Goal: Obtain resource: Download file/media

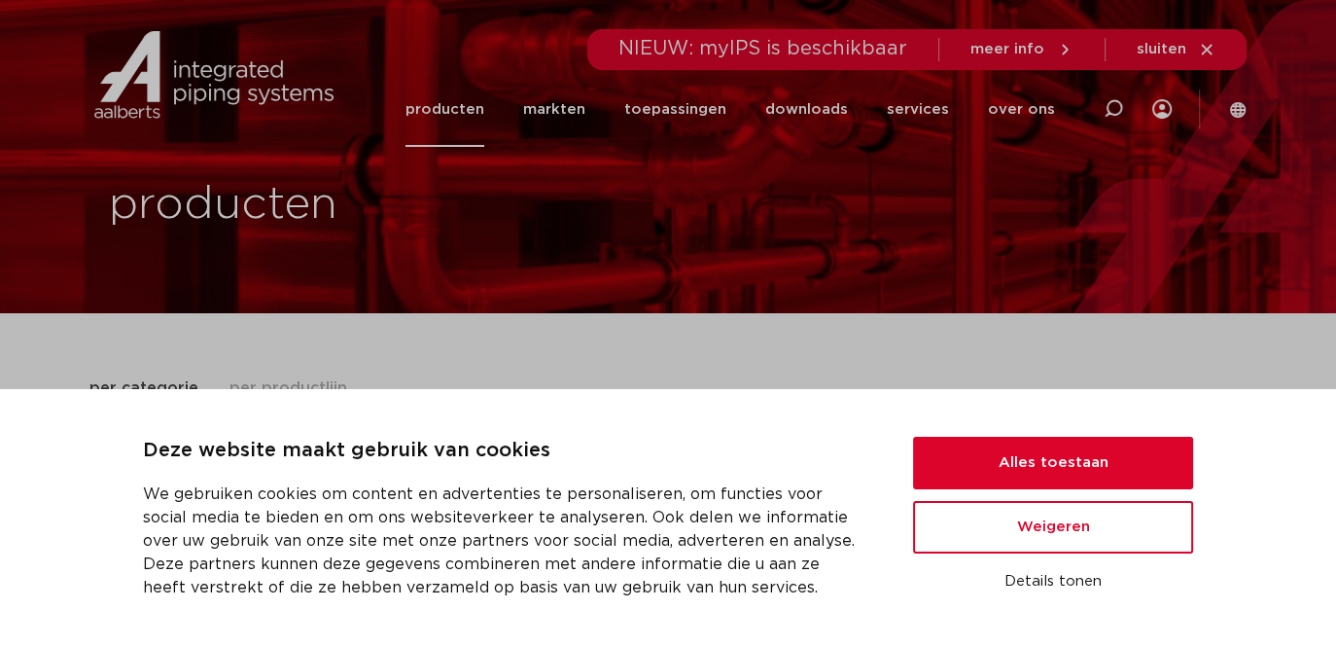
click at [802, 104] on link "downloads" at bounding box center [806, 109] width 83 height 75
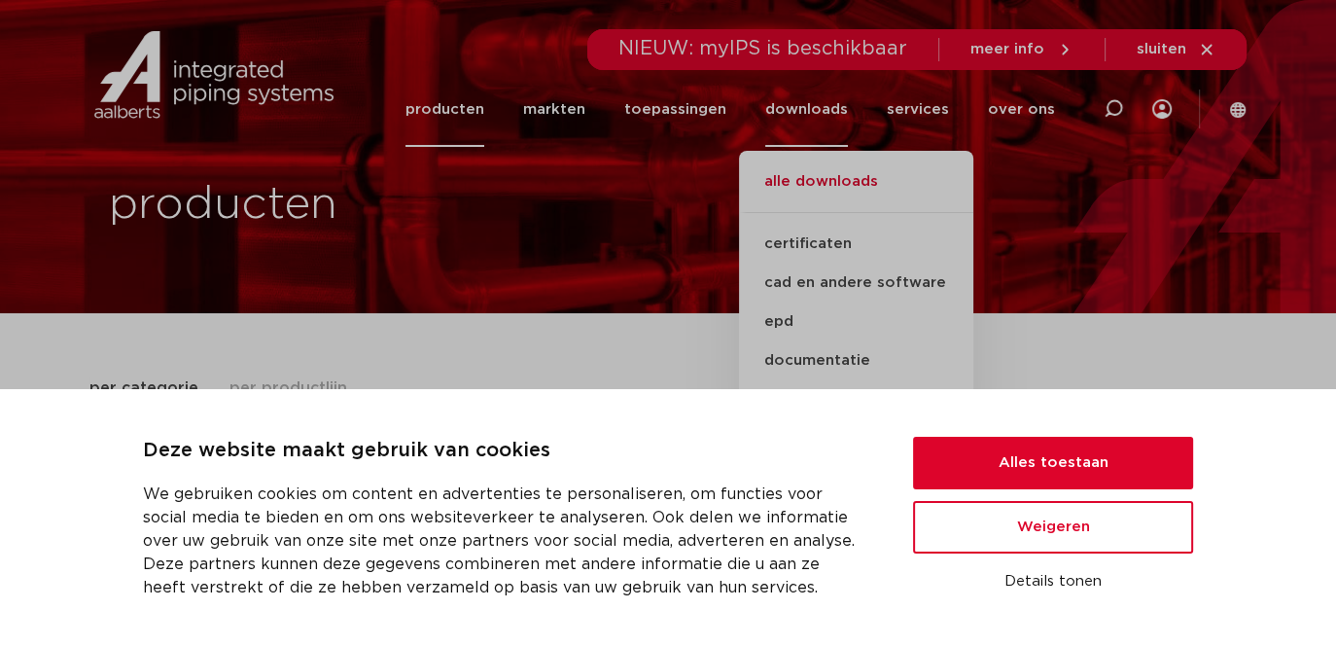
click at [825, 179] on link "alle downloads" at bounding box center [856, 191] width 234 height 43
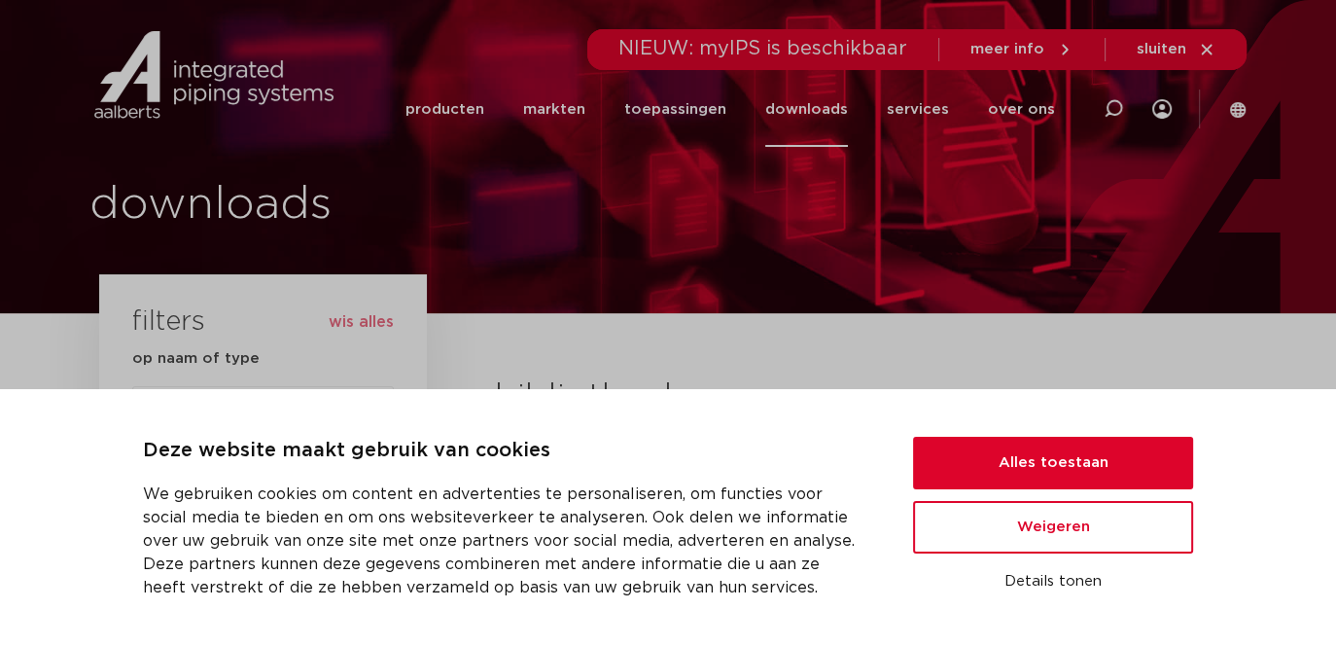
click at [826, 107] on link "downloads" at bounding box center [806, 109] width 83 height 75
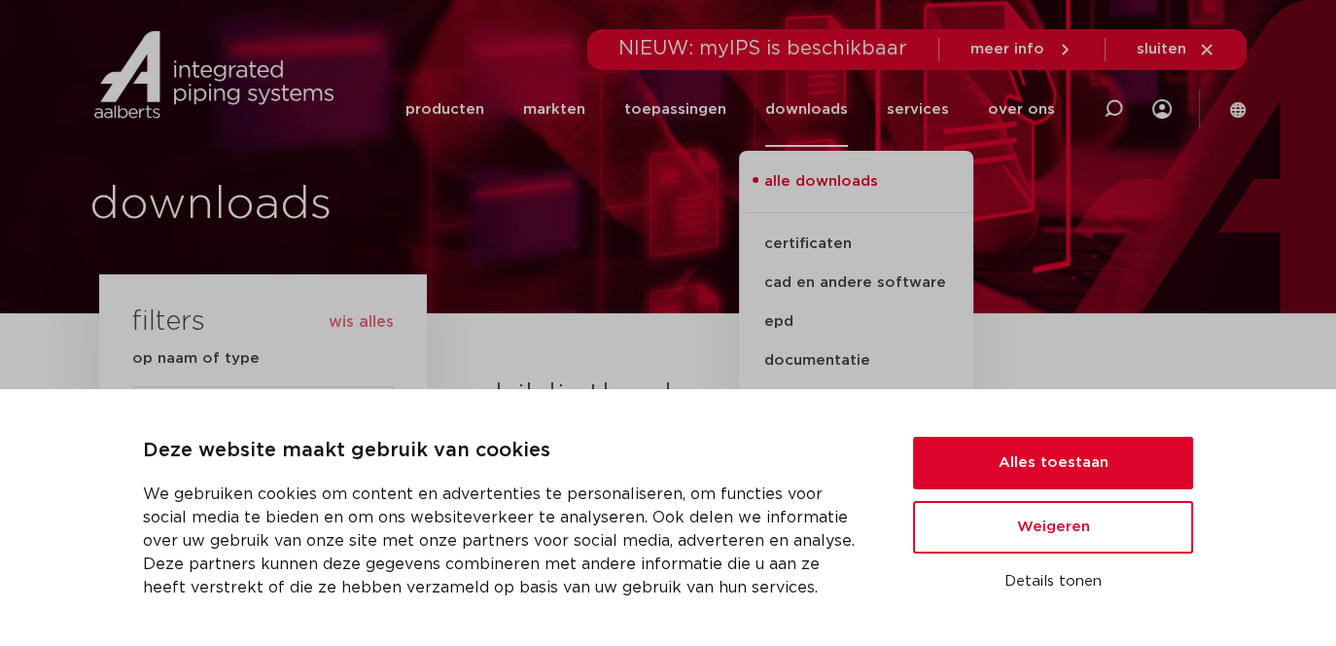
click at [791, 316] on link "epd" at bounding box center [856, 321] width 234 height 39
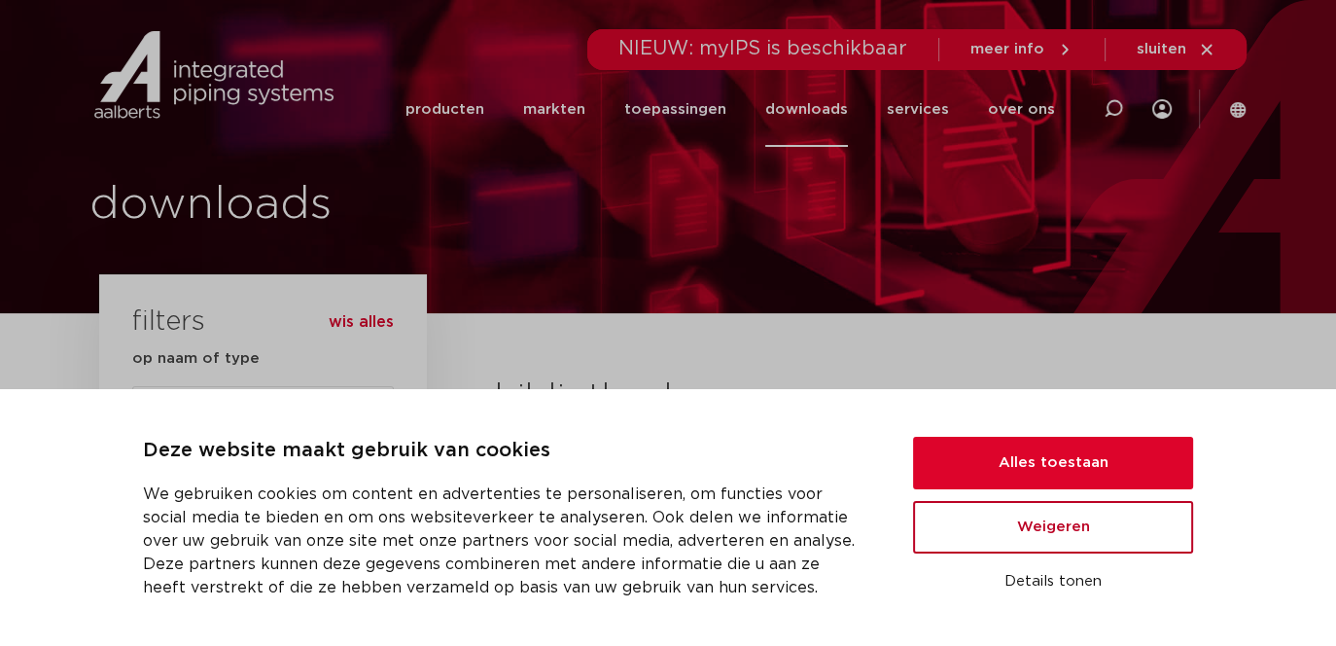
click at [1062, 530] on button "Weigeren" at bounding box center [1053, 527] width 280 height 53
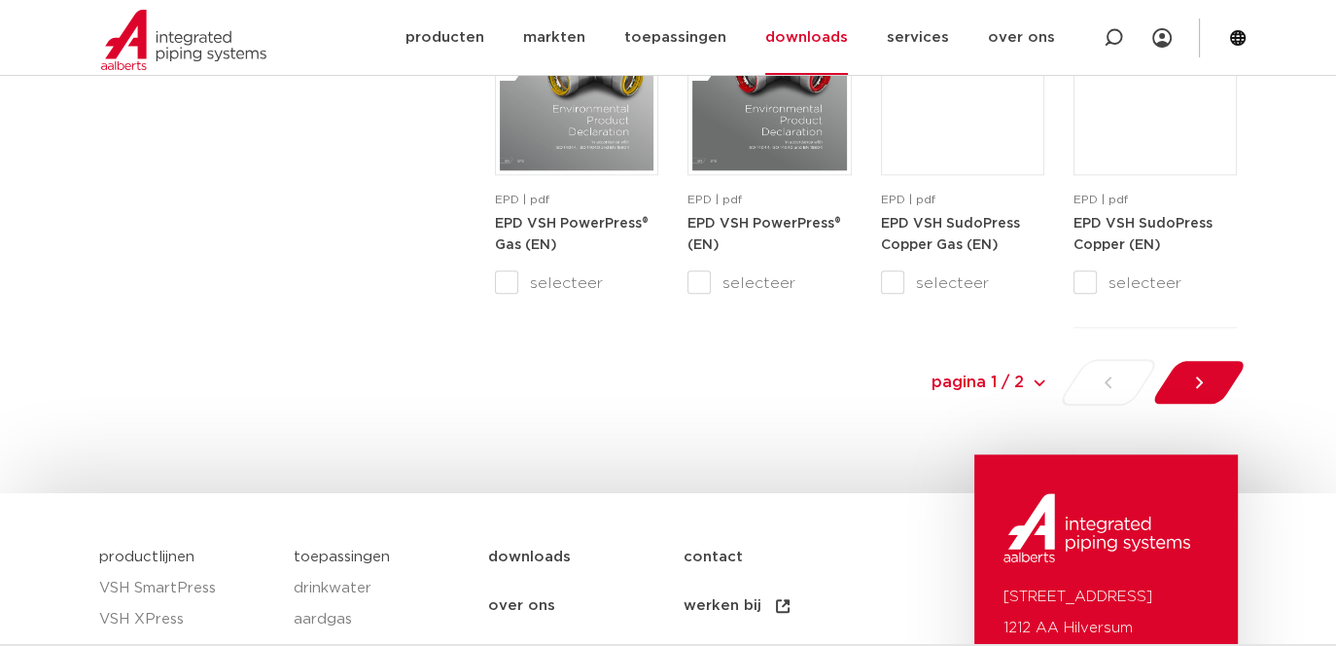
scroll to position [2140, 0]
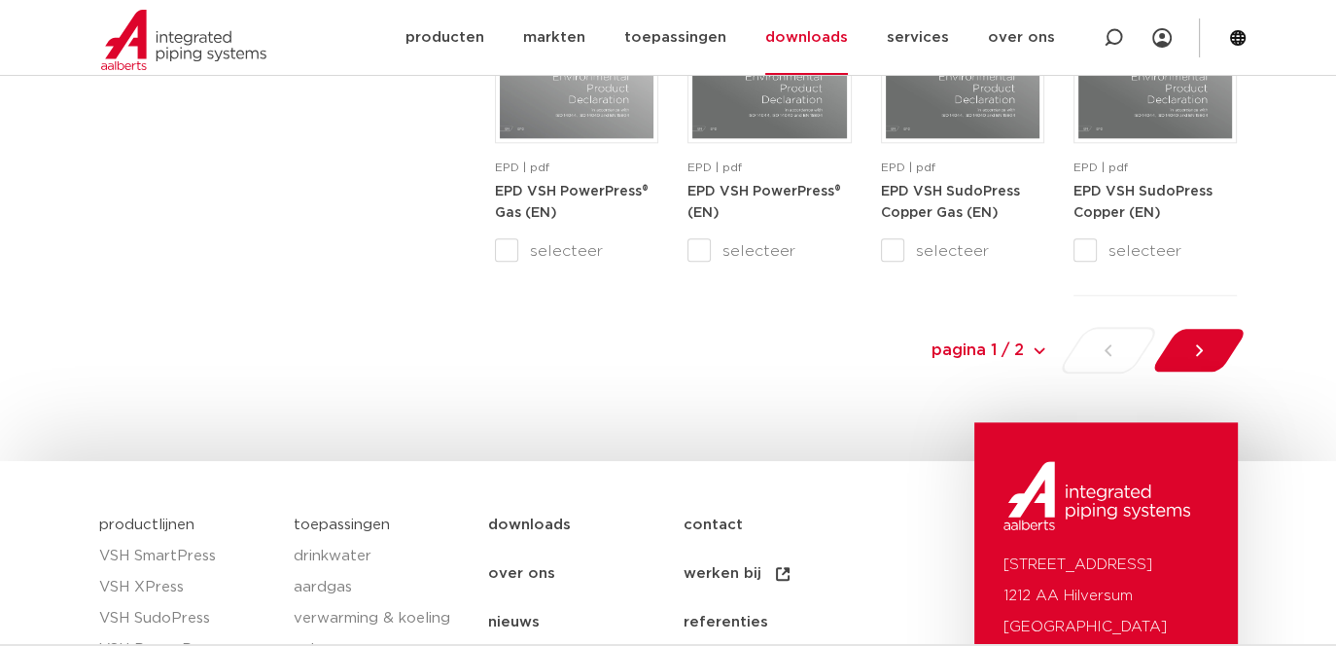
click at [1199, 348] on icon at bounding box center [1199, 350] width 7 height 12
